Goal: Information Seeking & Learning: Learn about a topic

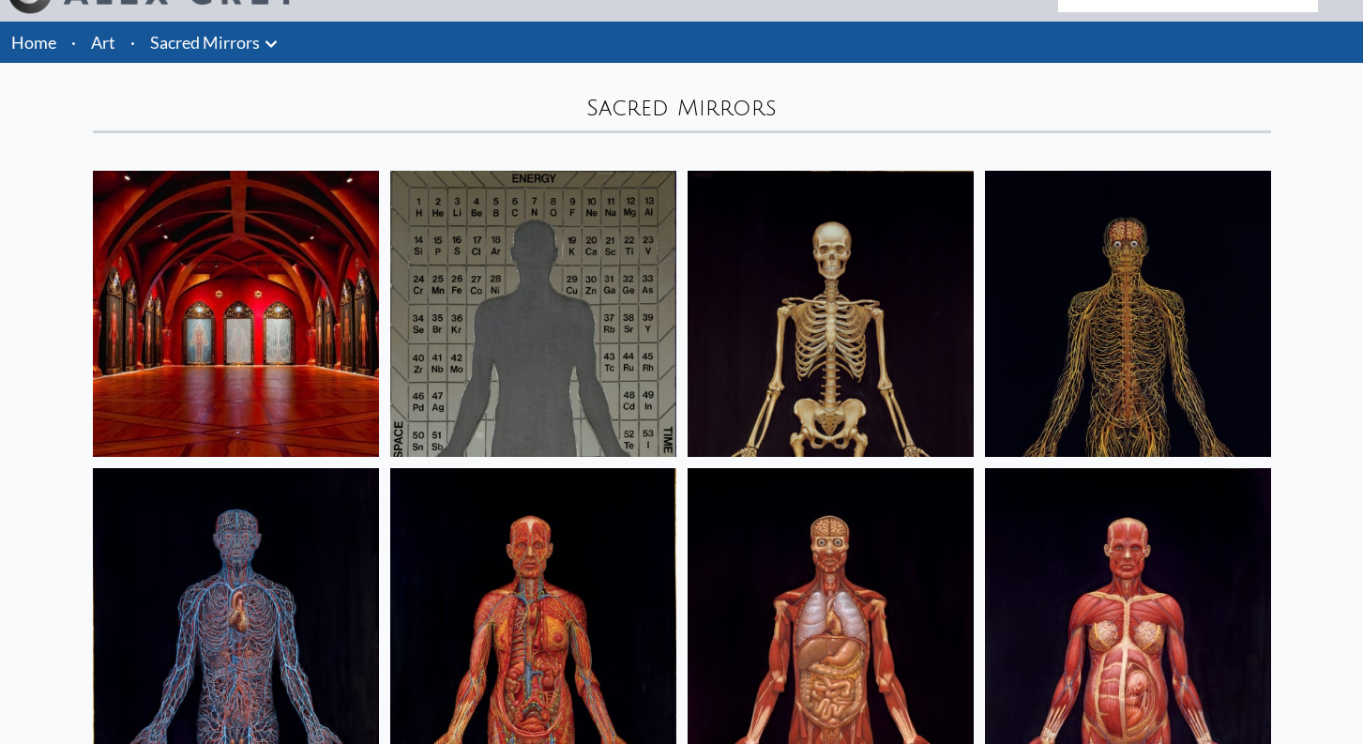
scroll to position [333, 0]
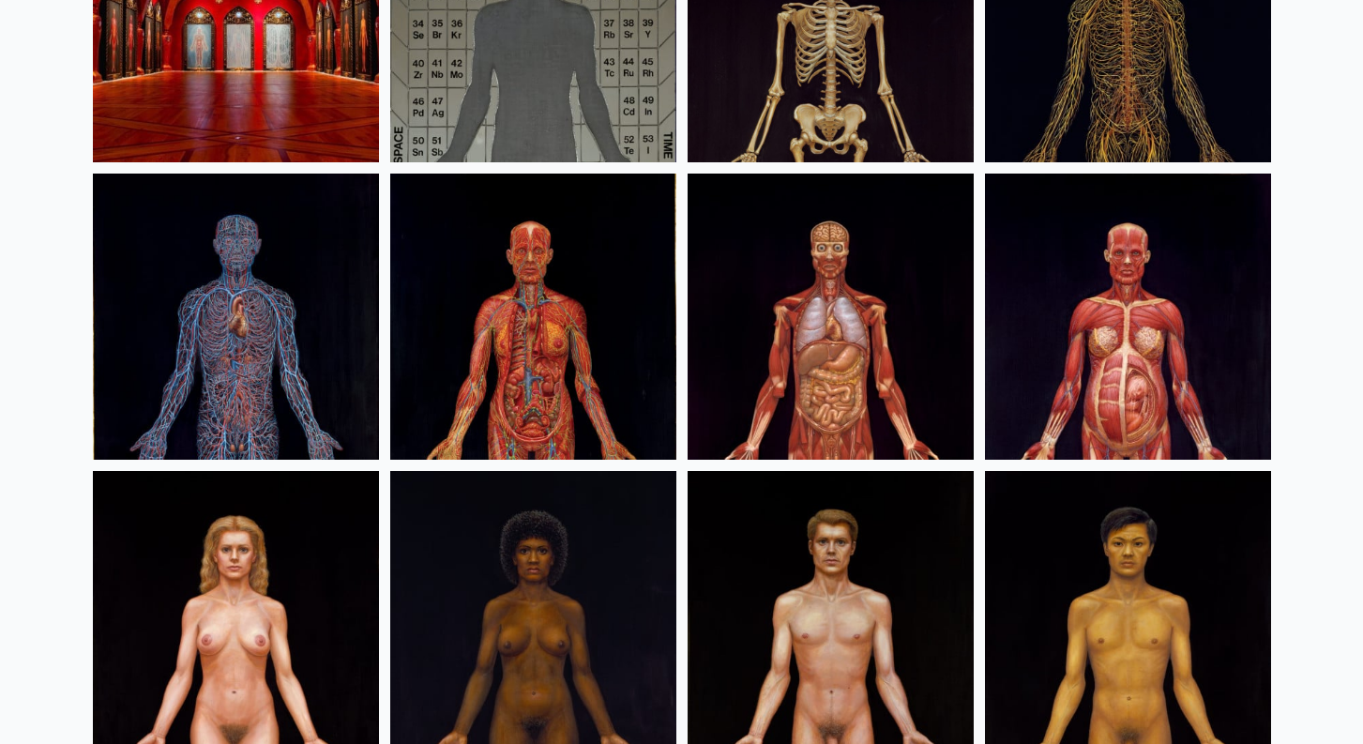
click at [1304, 355] on div "Home · Art · Sacred Mirrors Anatomical Drawings" at bounding box center [681, 709] width 1363 height 1964
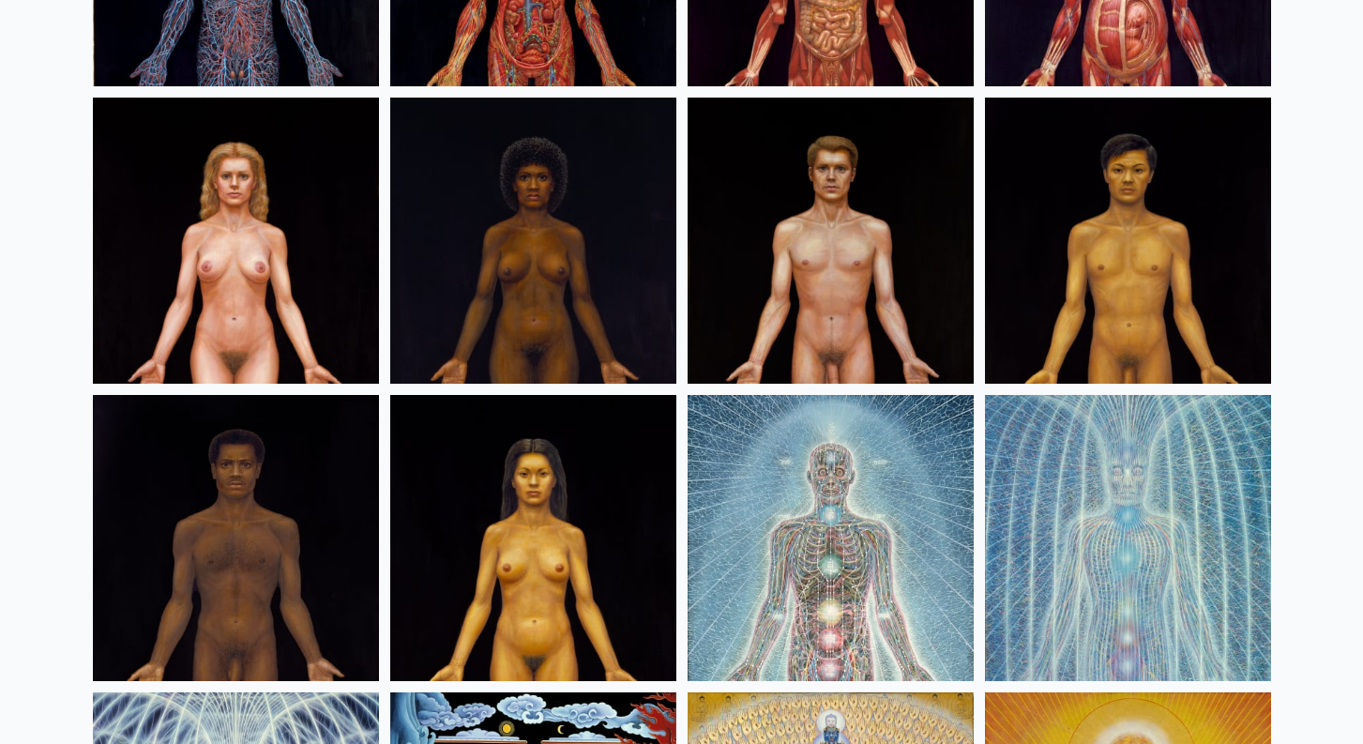
scroll to position [710, 0]
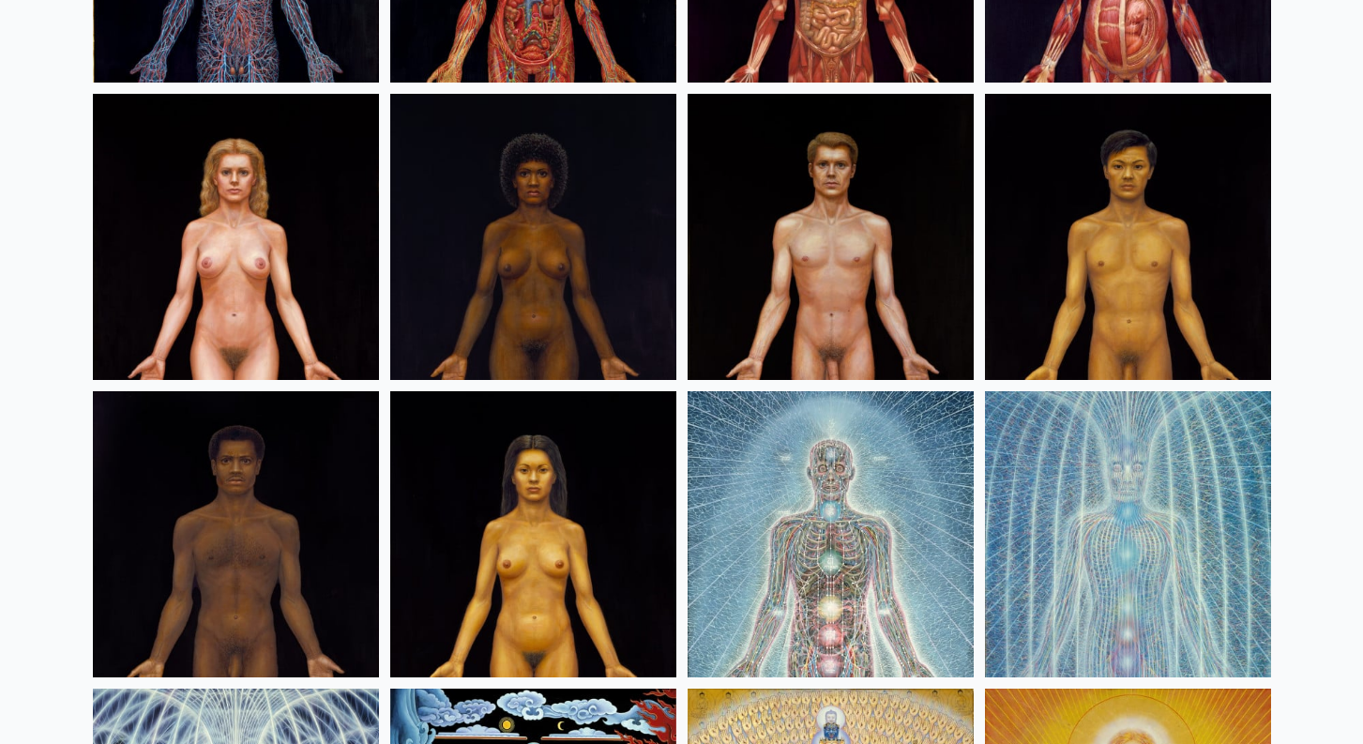
click at [341, 271] on img at bounding box center [236, 237] width 286 height 286
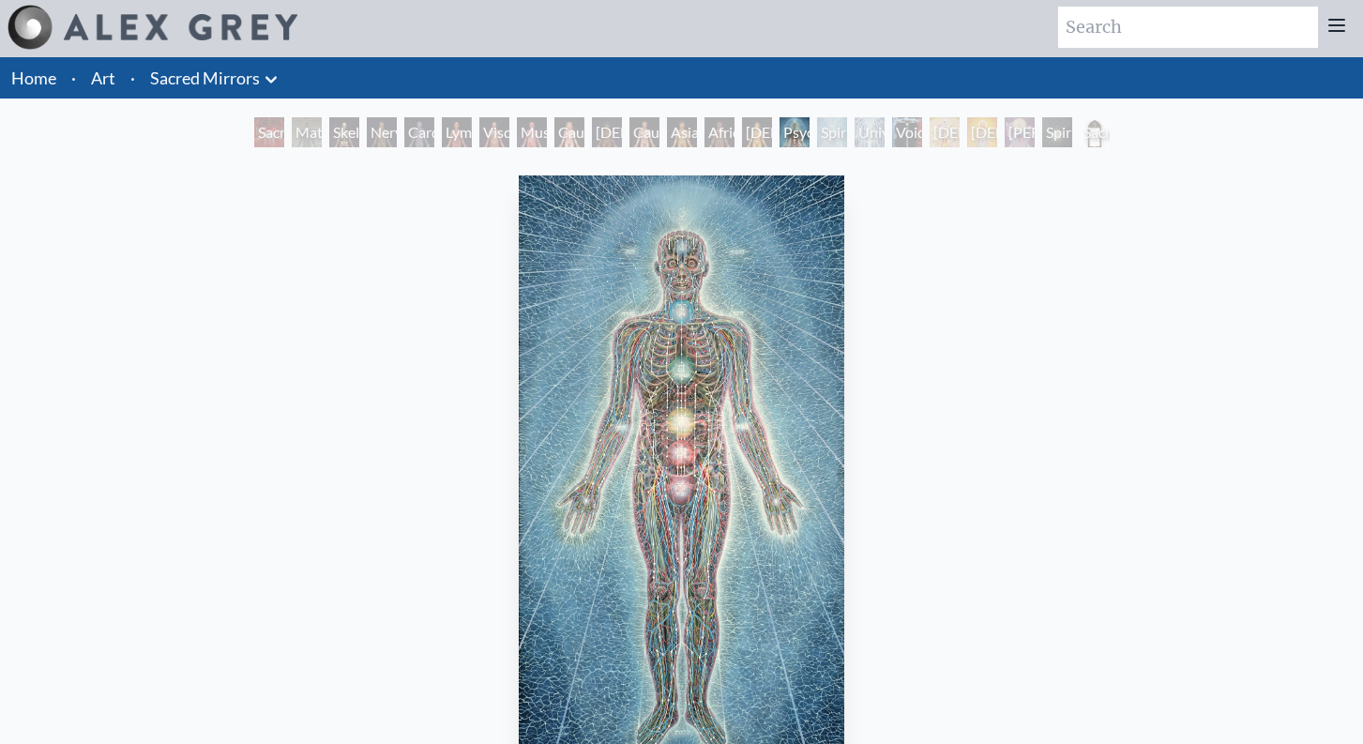
scroll to position [4, 0]
